Goal: Task Accomplishment & Management: Manage account settings

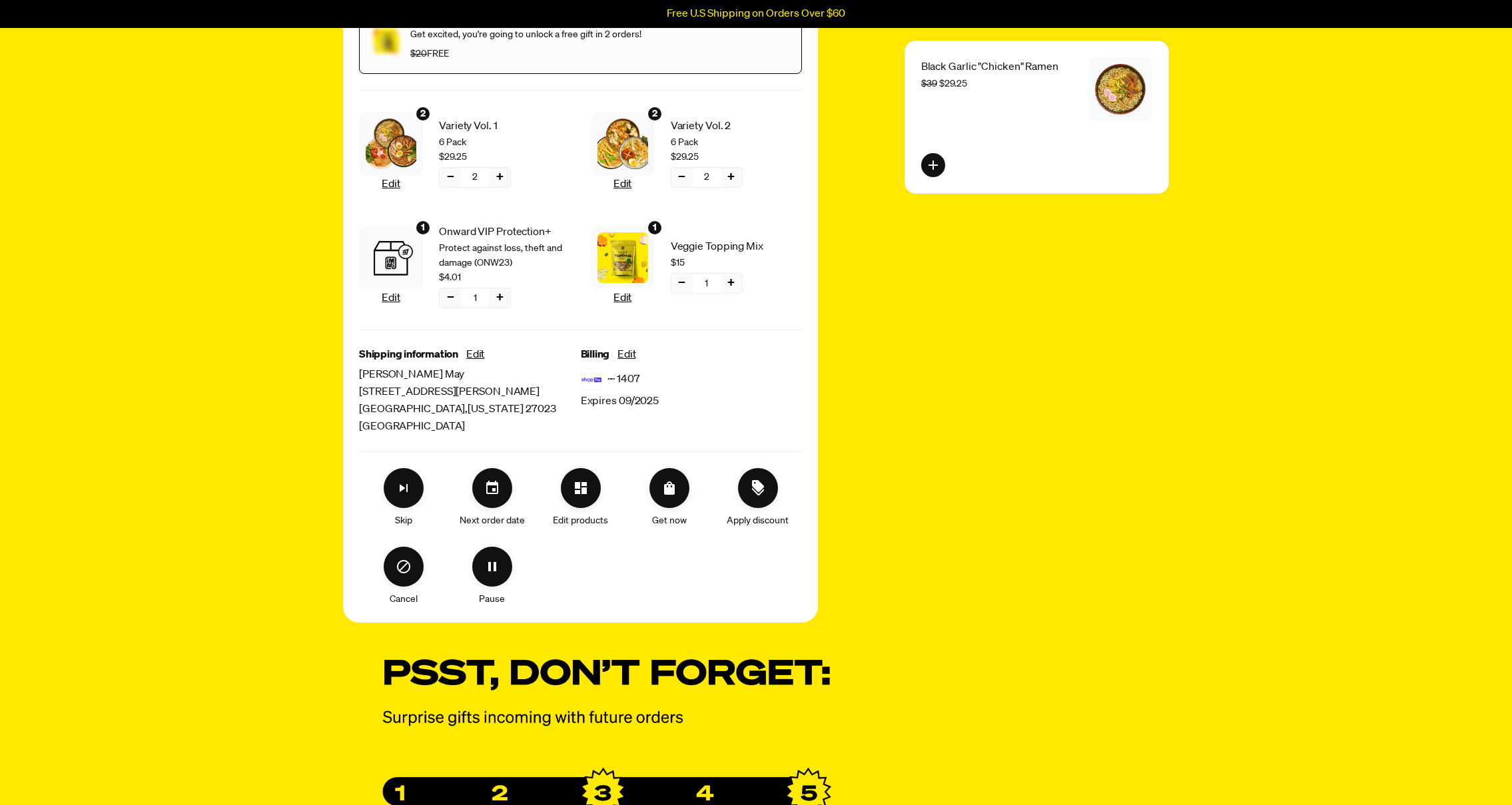
scroll to position [296, 0]
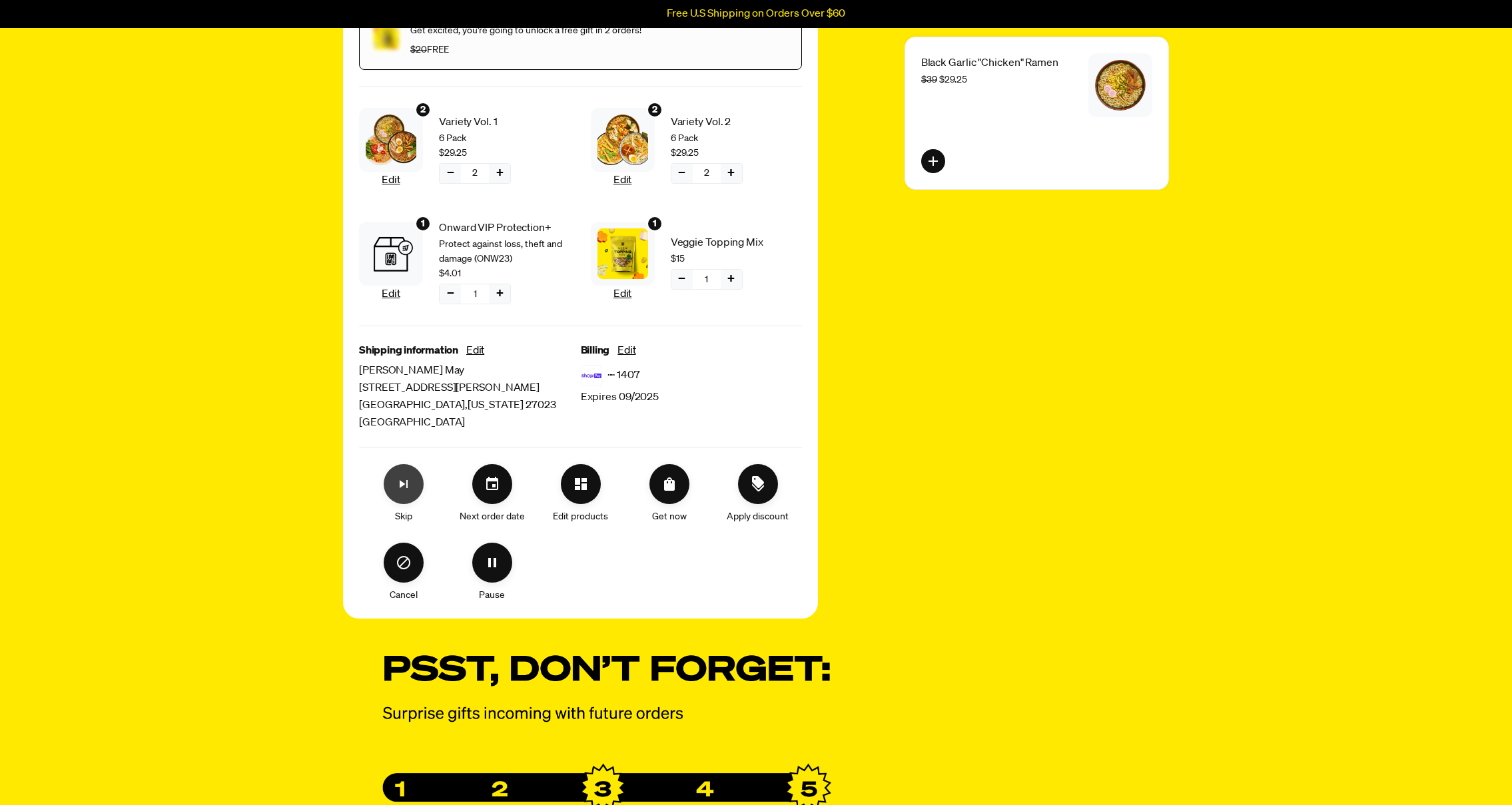
click at [403, 485] on icon "Skip subscription" at bounding box center [403, 483] width 8 height 8
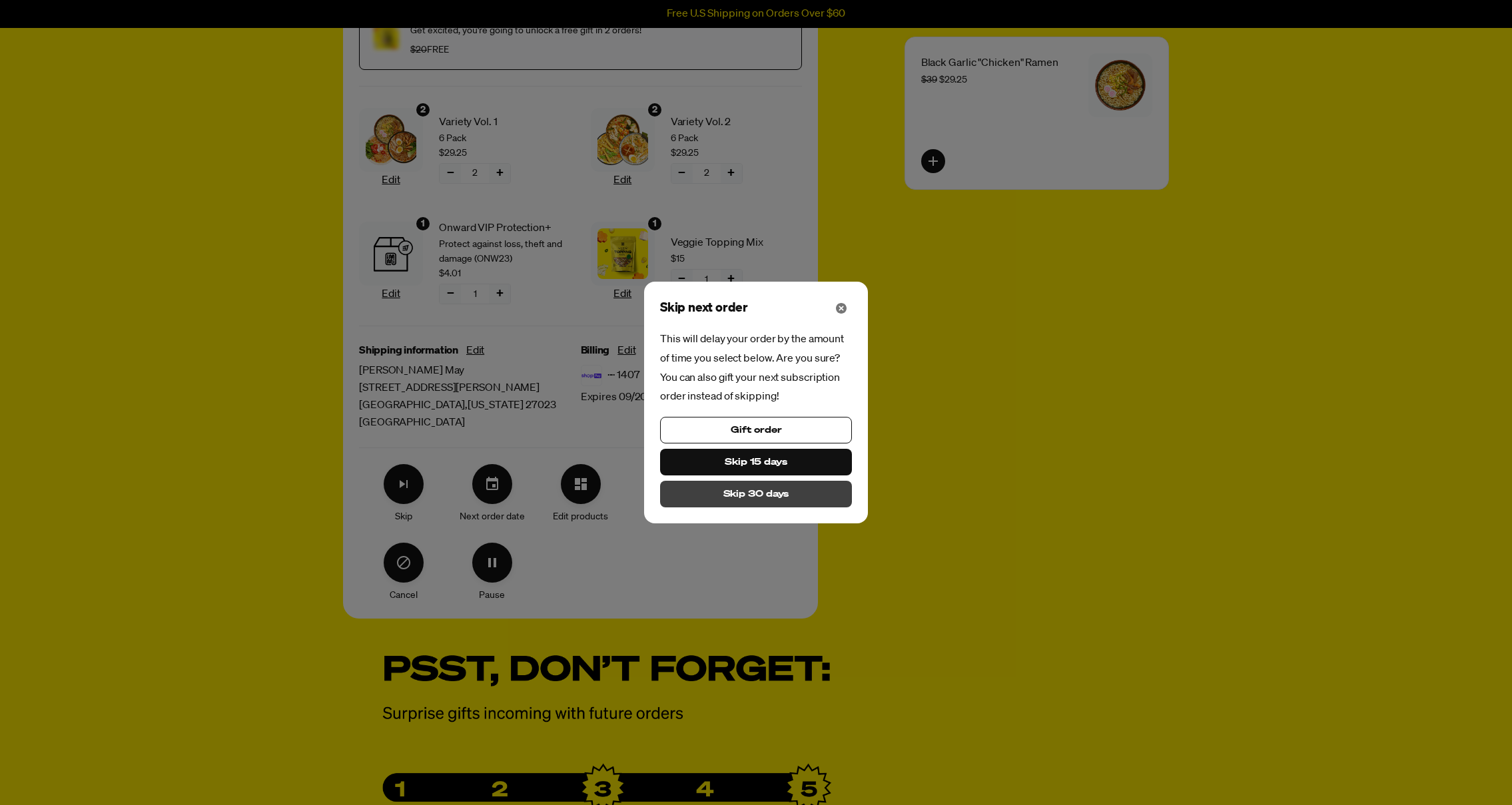
click at [718, 492] on button "Skip 30 days" at bounding box center [756, 494] width 192 height 27
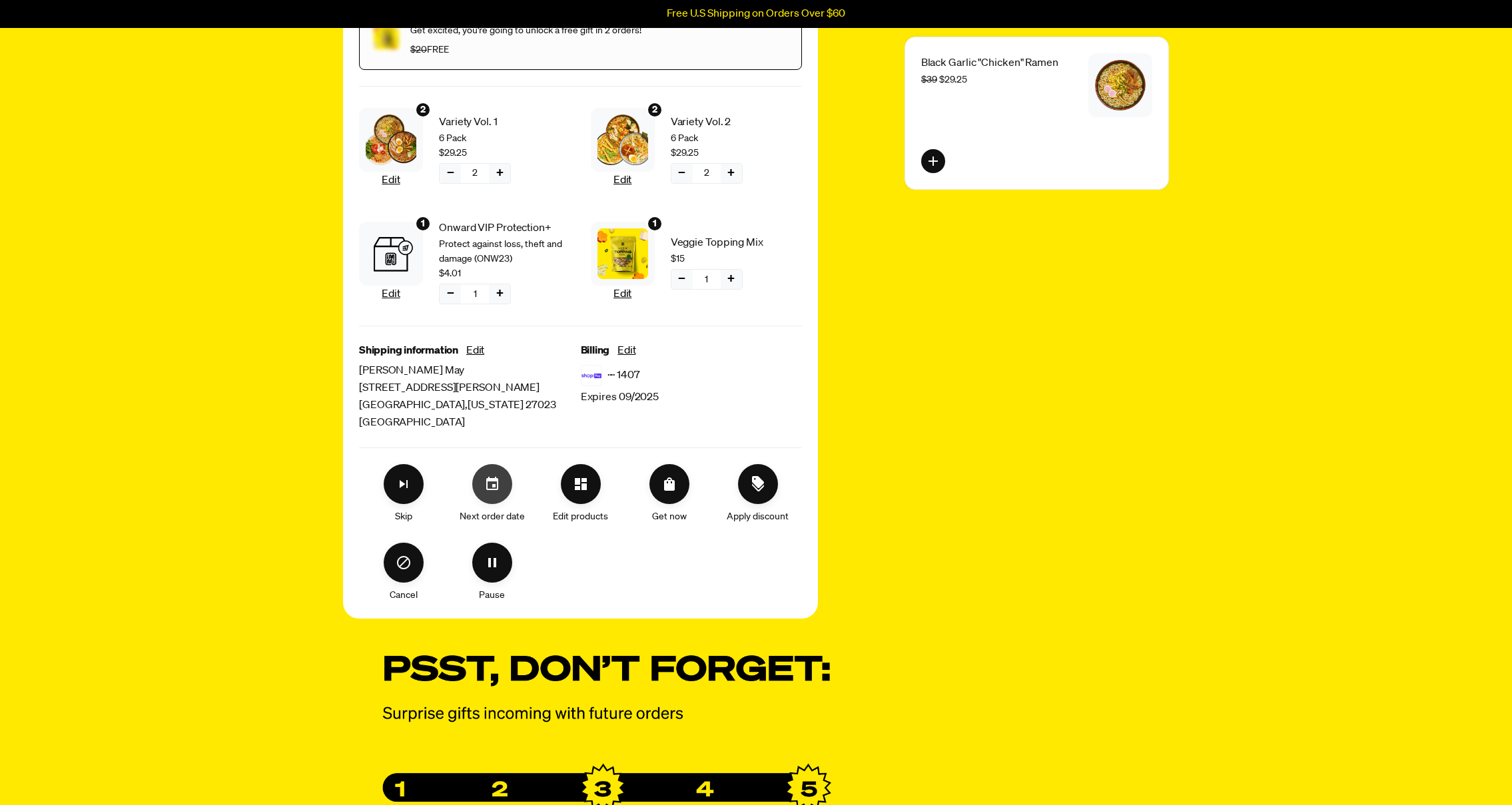
click at [493, 487] on icon "Set your next order date" at bounding box center [492, 483] width 12 height 13
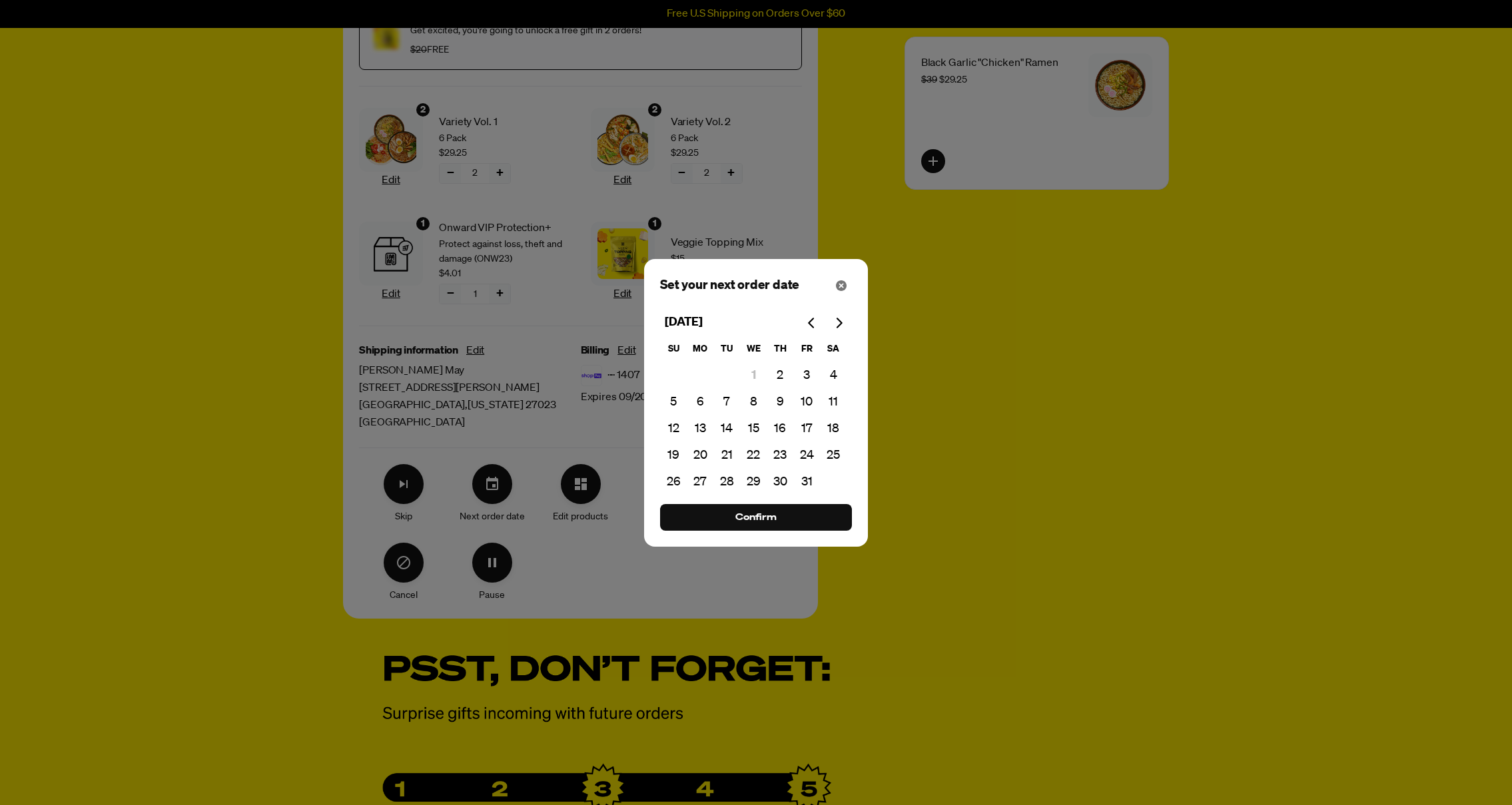
click at [370, 518] on div "Modal" at bounding box center [756, 402] width 1512 height 805
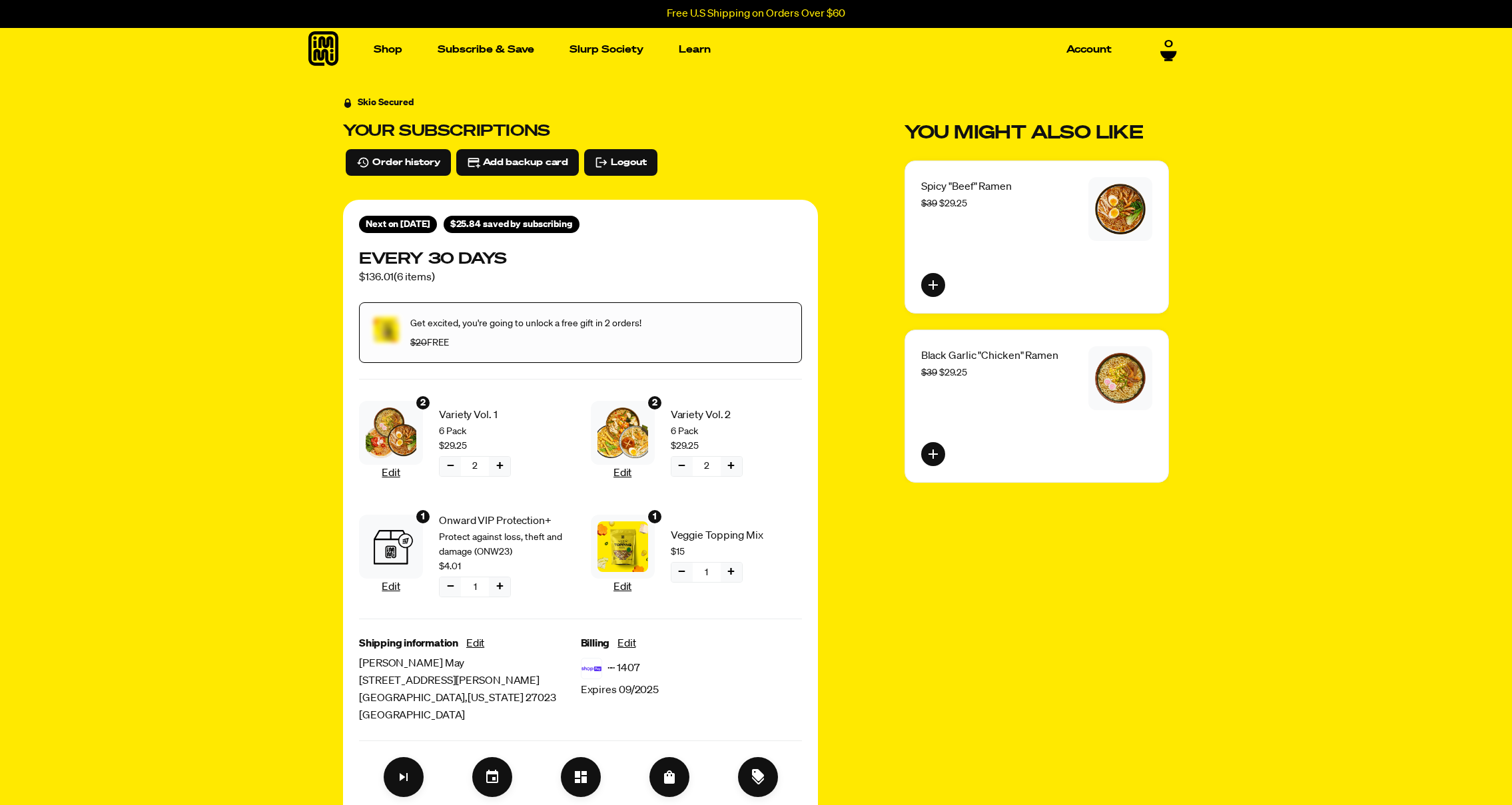
scroll to position [0, 0]
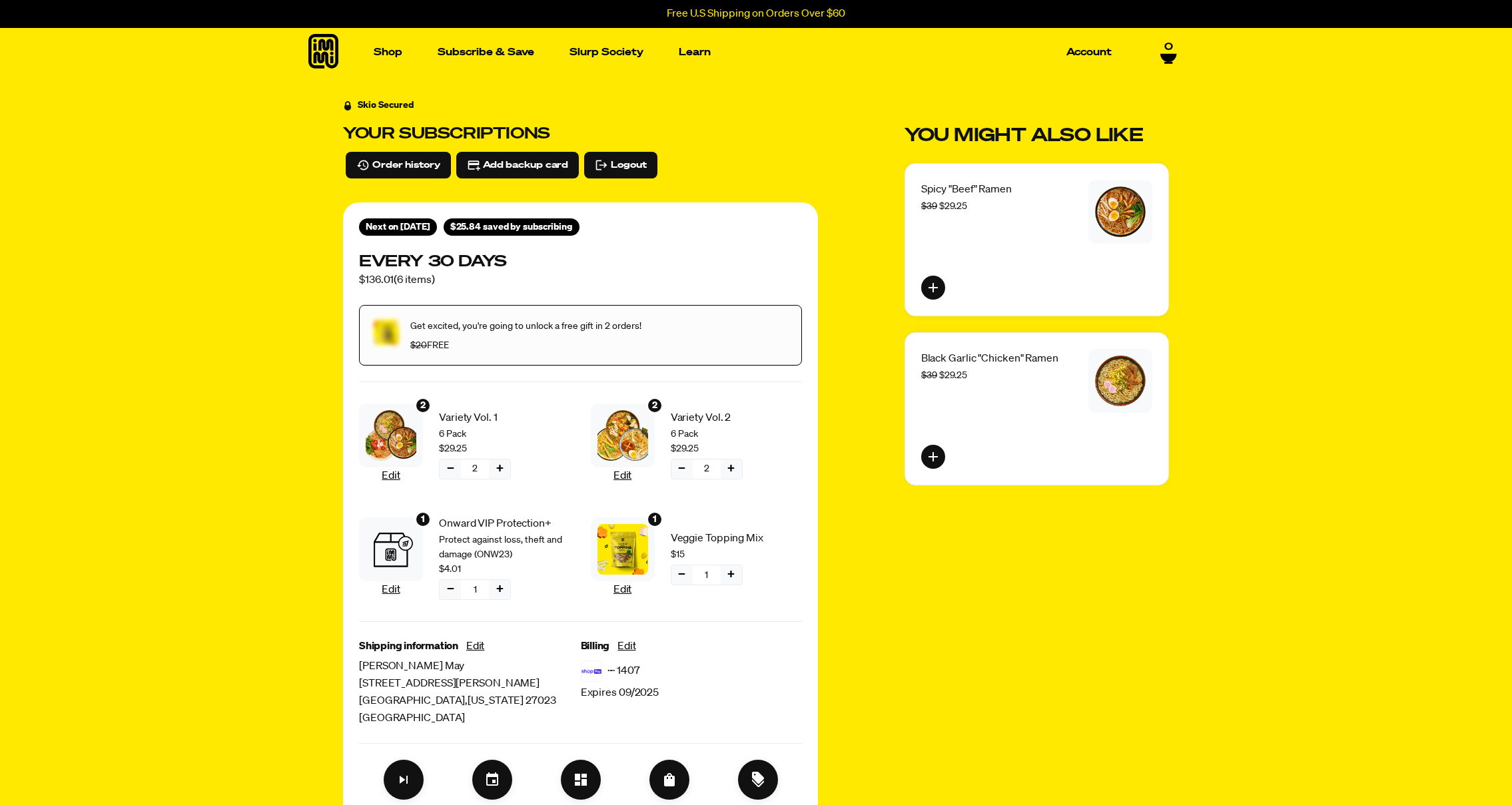
click at [1168, 56] on icon at bounding box center [1167, 57] width 16 height 8
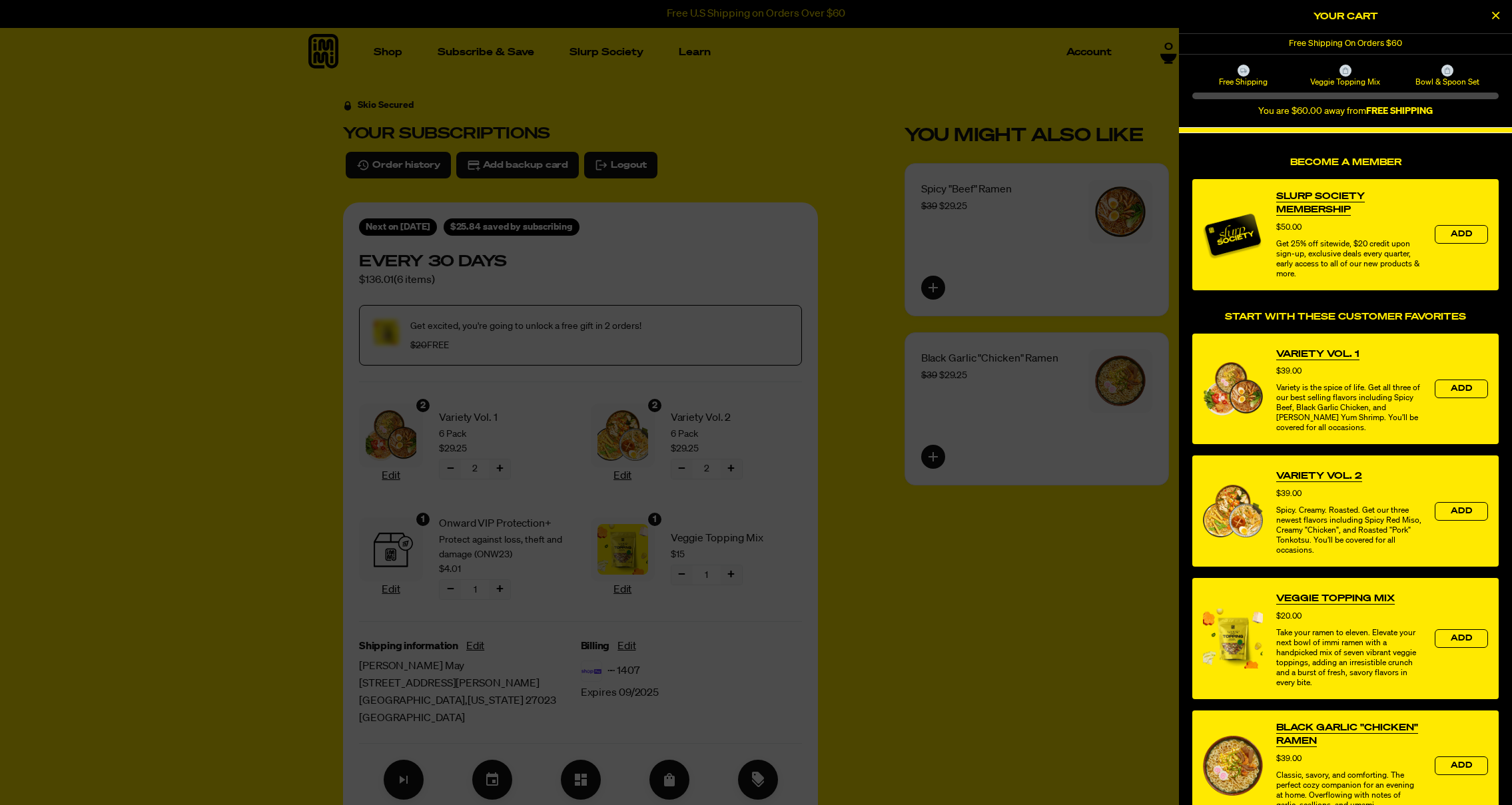
scroll to position [152, 0]
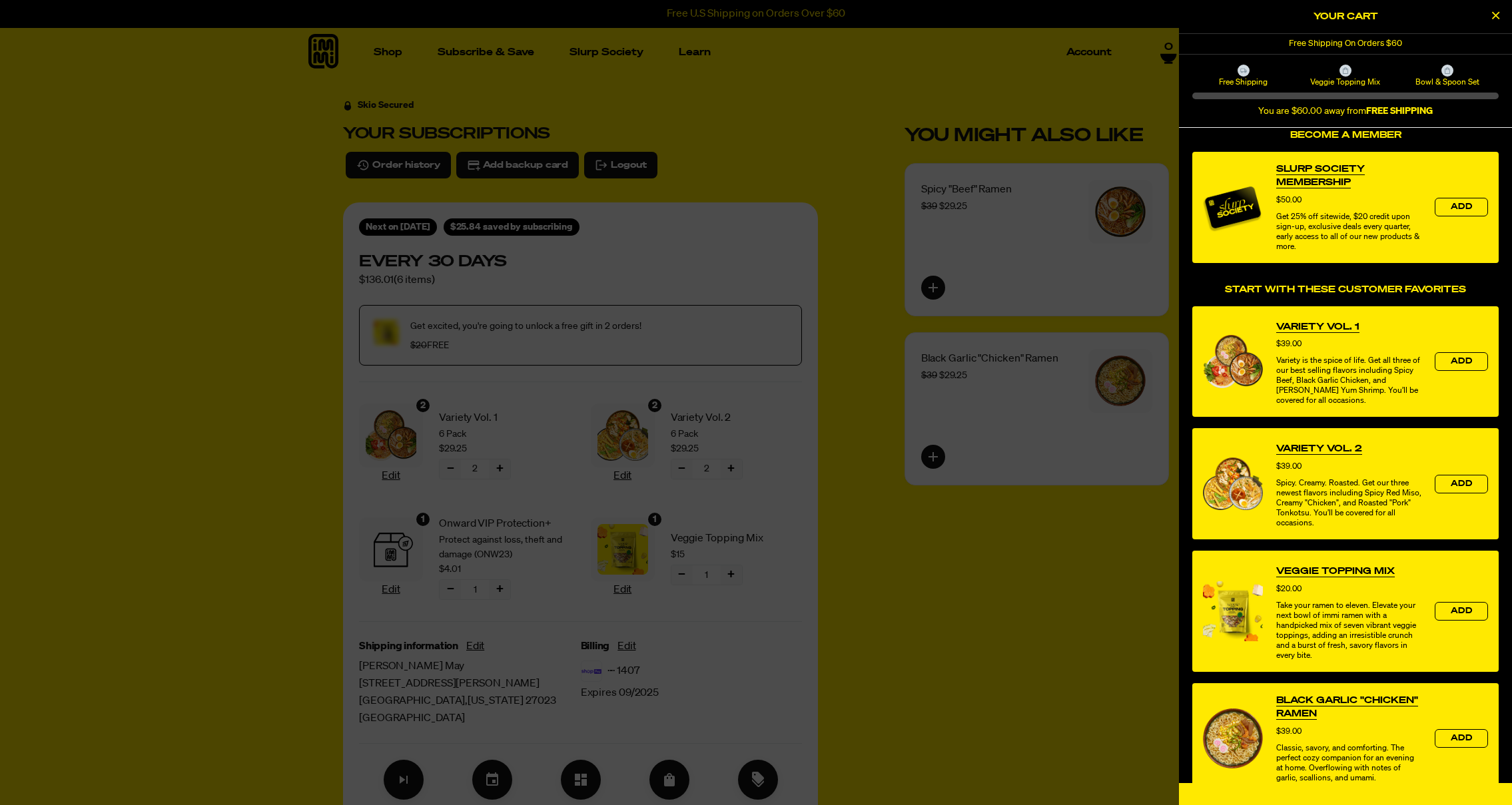
click at [877, 297] on div at bounding box center [756, 402] width 1512 height 805
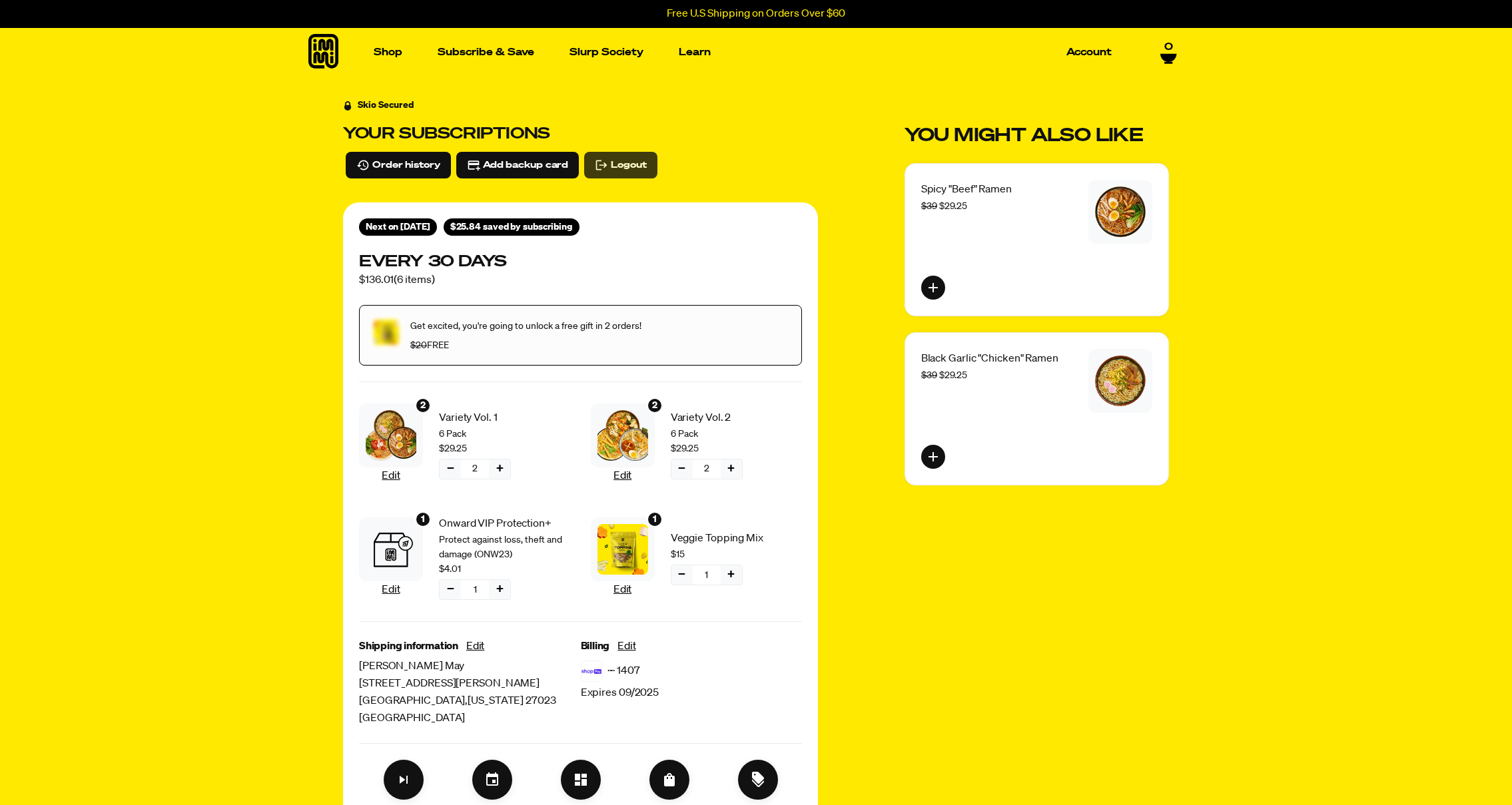
click at [622, 169] on span "Logout" at bounding box center [628, 164] width 35 height 14
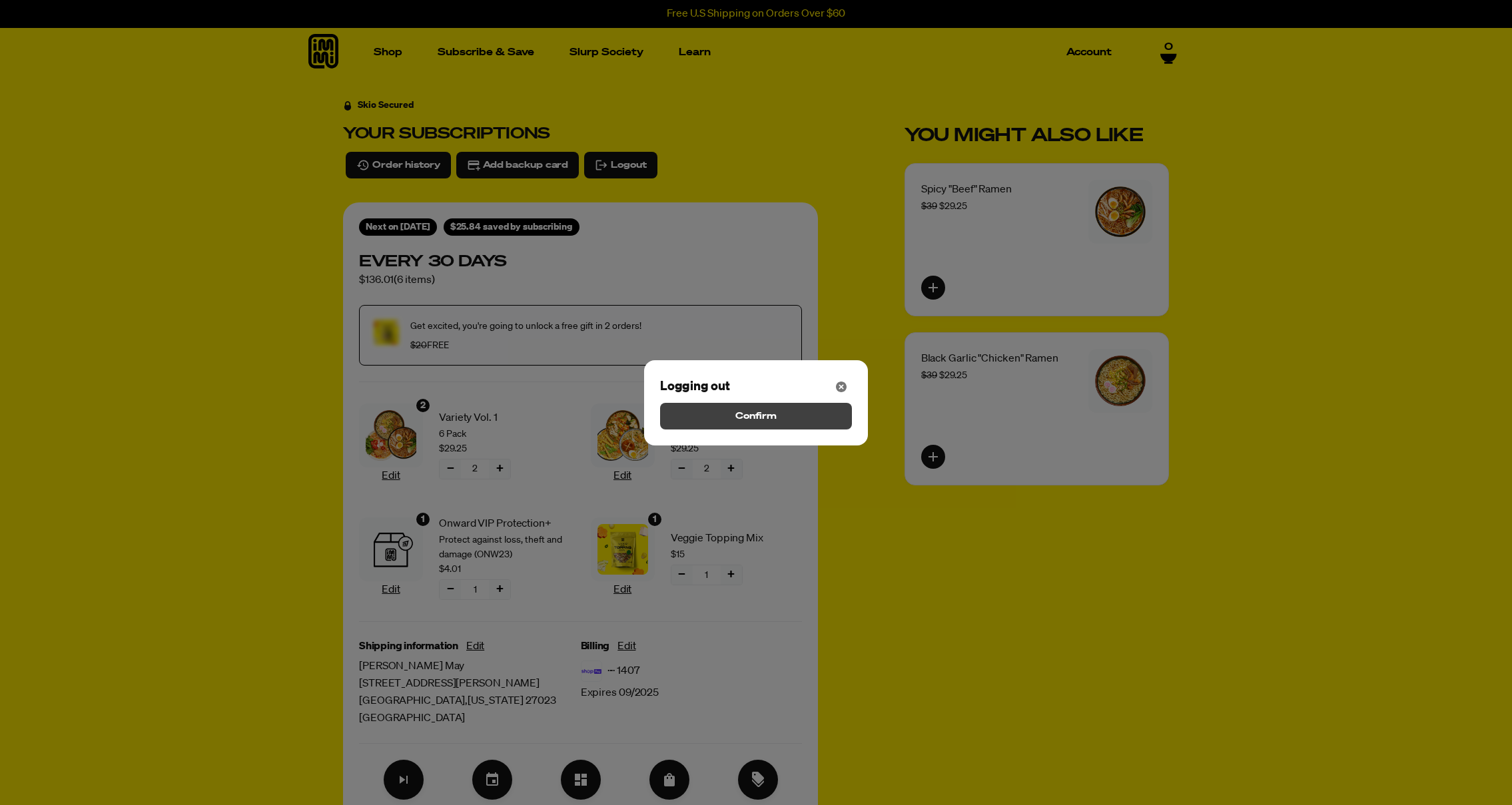
click at [750, 418] on span "Confirm" at bounding box center [756, 415] width 41 height 14
